Goal: Task Accomplishment & Management: Use online tool/utility

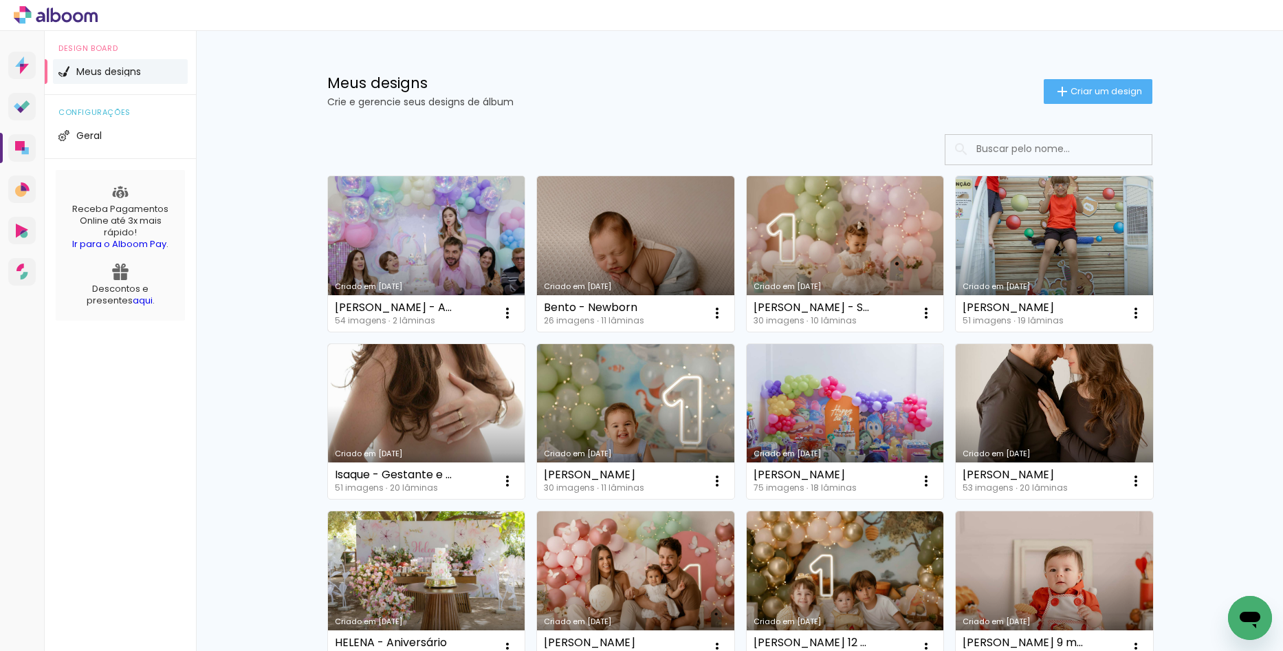
click at [433, 249] on link "Criado em [DATE]" at bounding box center [426, 253] width 197 height 155
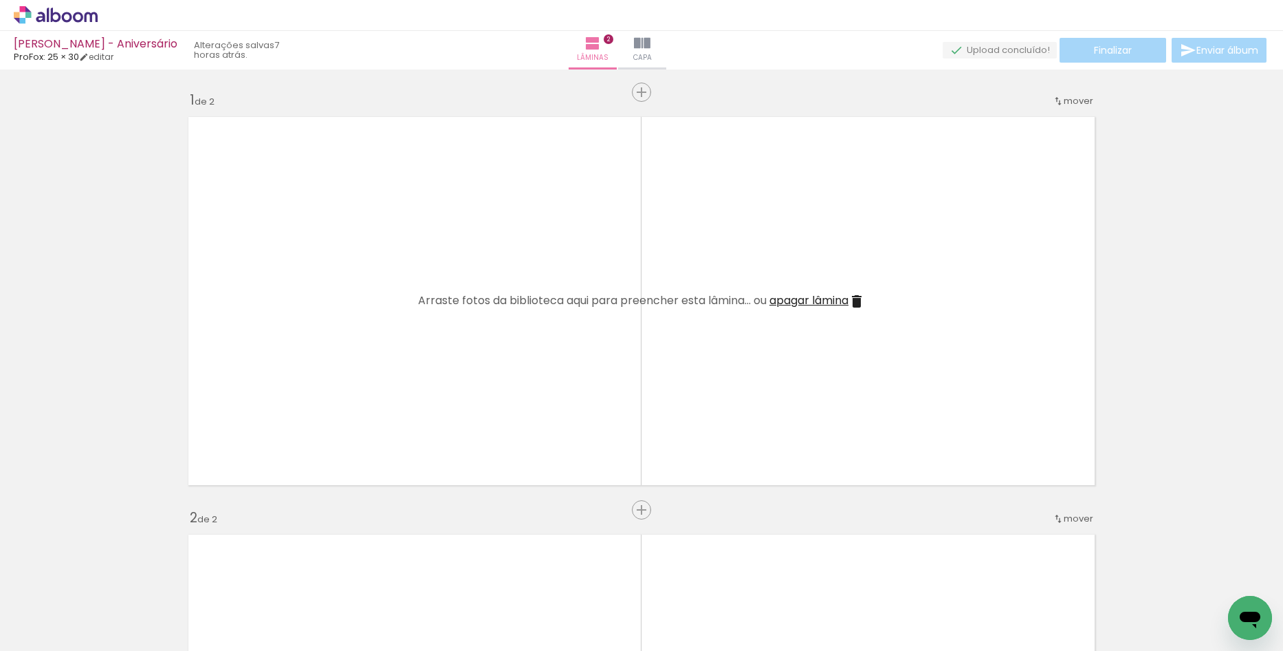
click at [72, 8] on icon at bounding box center [56, 15] width 84 height 18
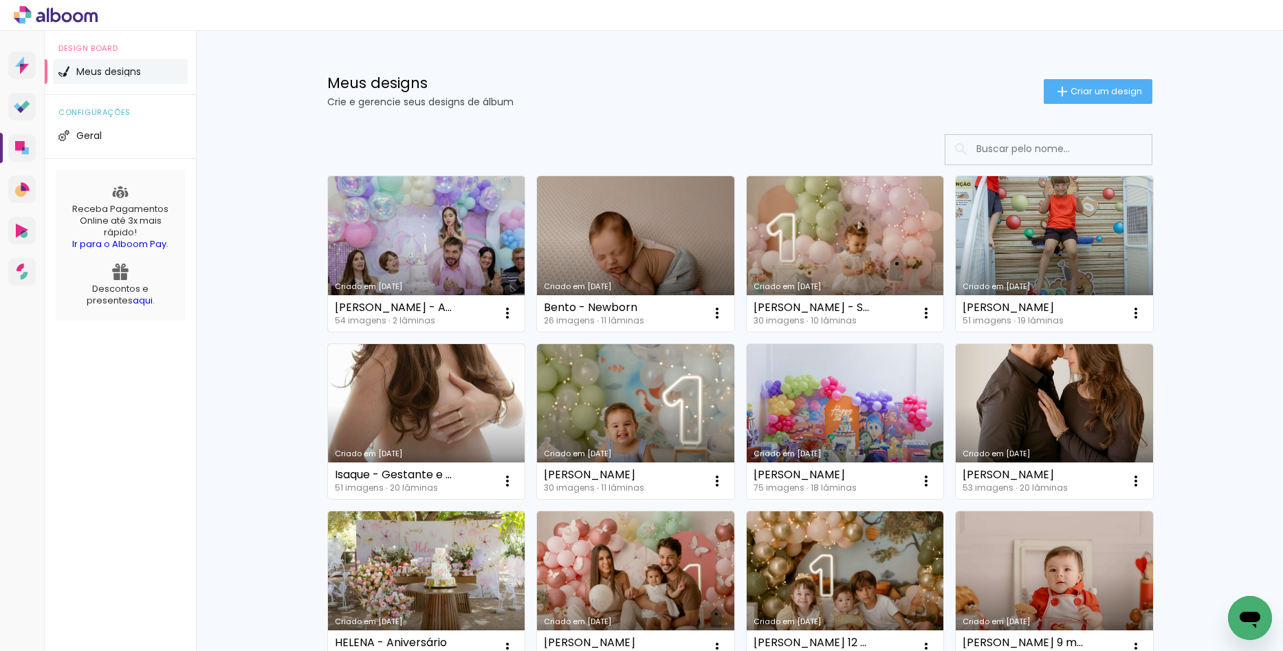
click at [478, 228] on link "Criado em [DATE]" at bounding box center [426, 253] width 197 height 155
